Goal: Task Accomplishment & Management: Manage account settings

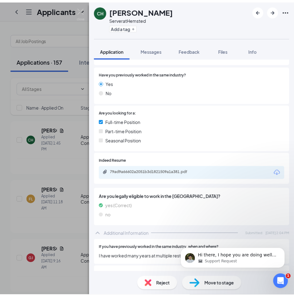
scroll to position [94, 0]
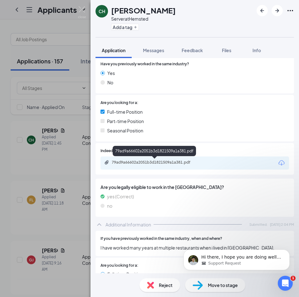
click at [174, 166] on div "79ad9a66602a2051b3d1821509a1a381.pdf" at bounding box center [154, 163] width 101 height 6
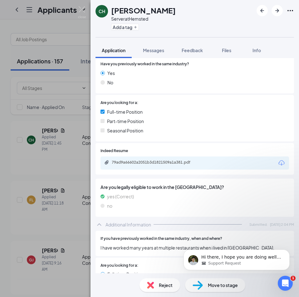
click at [74, 136] on div "CH Cody Hamilton Server at Hemsted Add a tag Application Messages Feedback File…" at bounding box center [149, 148] width 299 height 297
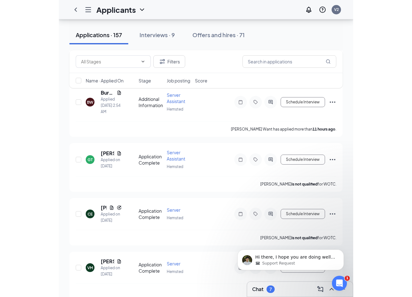
scroll to position [344, 0]
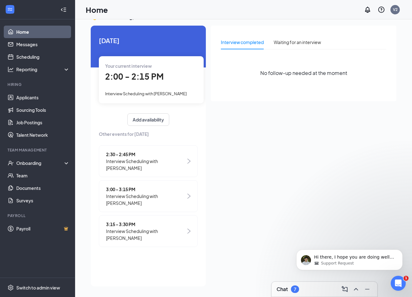
scroll to position [13, 0]
click at [180, 93] on span "Interview Scheduling with Matthew Taylor" at bounding box center [146, 93] width 82 height 5
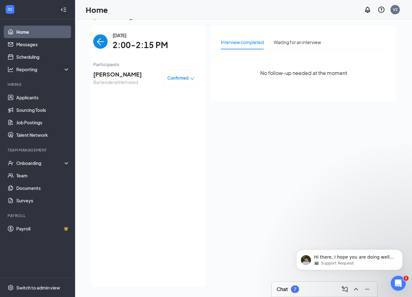
click at [189, 79] on div "Confirmed" at bounding box center [180, 78] width 27 height 6
click at [170, 104] on span "Mark complete" at bounding box center [161, 106] width 31 height 7
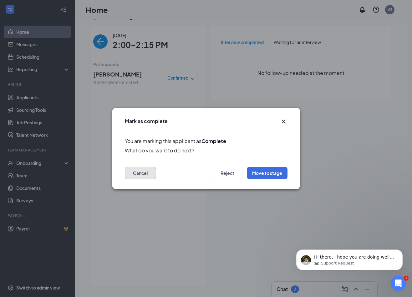
click at [137, 173] on button "Cancel" at bounding box center [140, 173] width 31 height 13
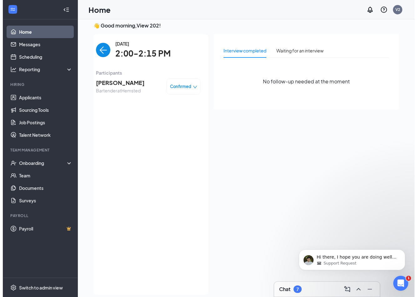
scroll to position [0, 0]
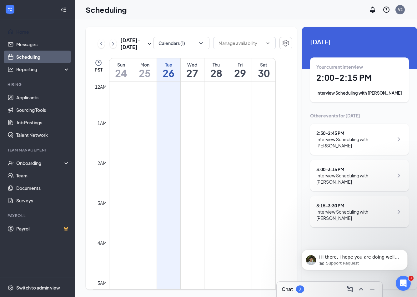
scroll to position [307, 0]
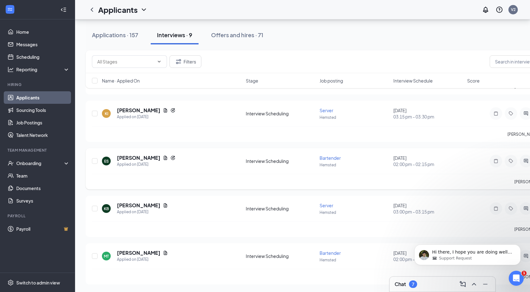
scroll to position [263, 0]
click at [411, 247] on icon "Dismiss notification" at bounding box center [518, 245] width 3 height 3
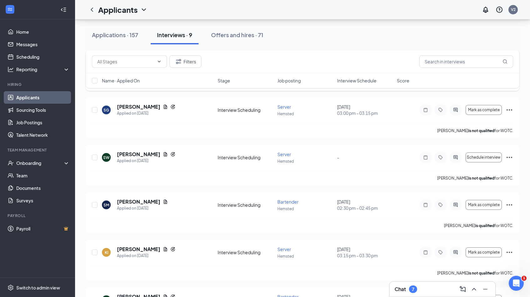
scroll to position [188, 0]
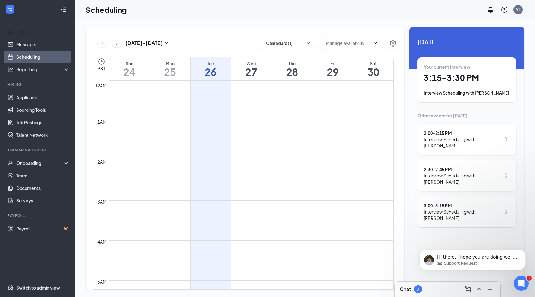
scroll to position [307, 0]
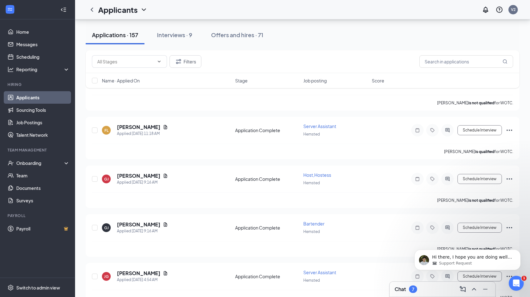
scroll to position [63, 0]
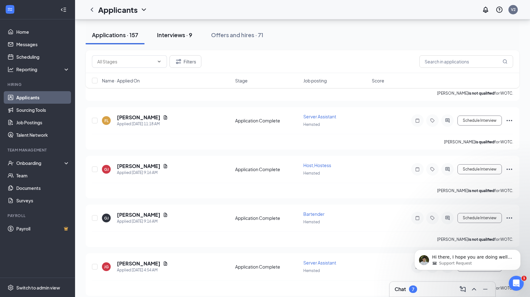
click at [188, 39] on button "Interviews · 9" at bounding box center [175, 35] width 48 height 19
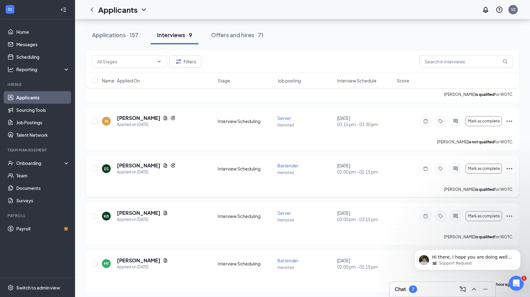
scroll to position [253, 0]
